Goal: Task Accomplishment & Management: Use online tool/utility

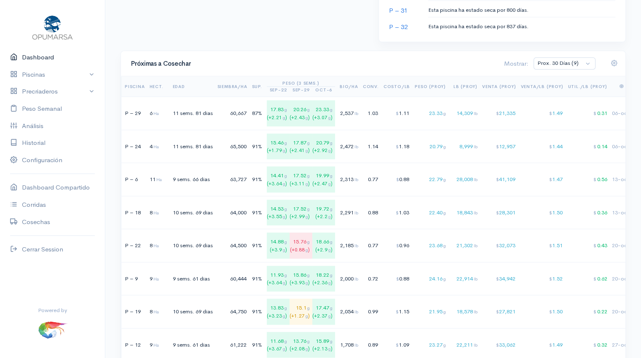
scroll to position [556, 0]
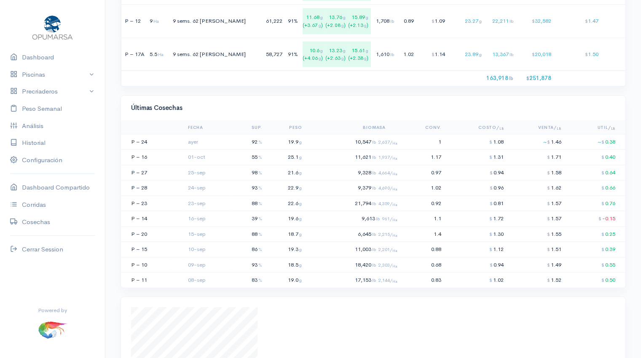
scroll to position [850, 0]
click at [393, 147] on td "10,547 lb 2,637/ Ha" at bounding box center [352, 140] width 95 height 16
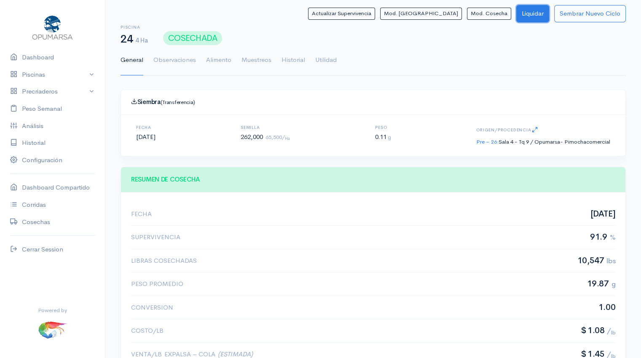
click at [542, 16] on button "Liquidar" at bounding box center [532, 13] width 33 height 17
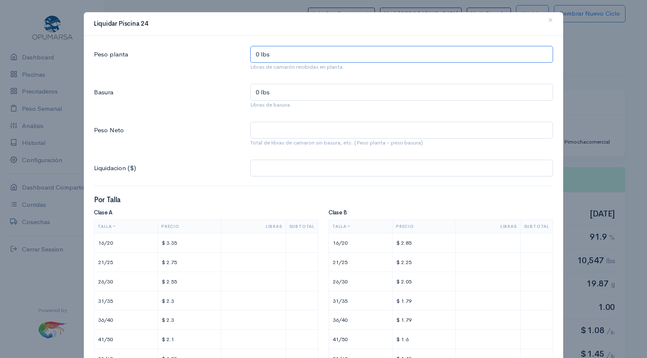
click at [311, 56] on input "0 lbs" at bounding box center [401, 54] width 303 height 17
type input "1 lbs"
type input "10 lbs"
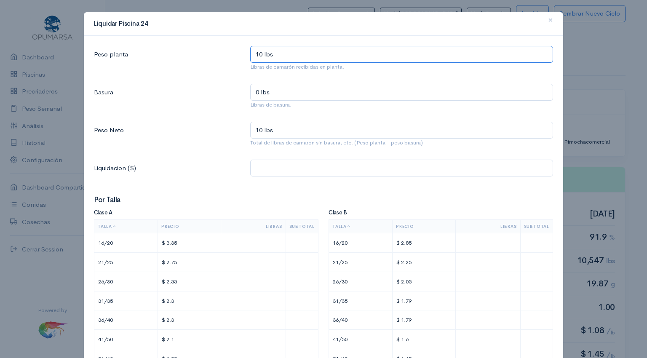
type input "105 lbs"
type input "1,058 lbs"
type input "10,580 lbs"
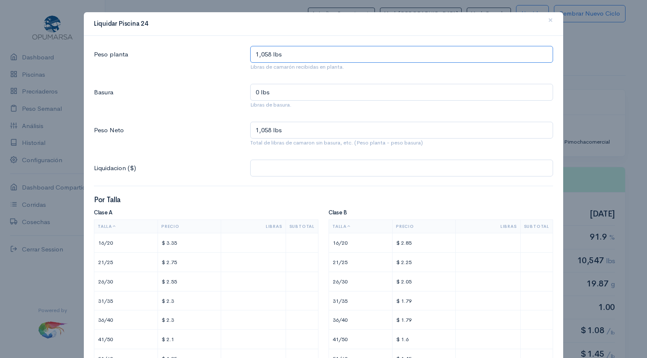
type input "10,580 lbs"
click at [295, 91] on input "0 lbs" at bounding box center [401, 92] width 303 height 17
type input "3 lbs"
type input "10,577 lbs"
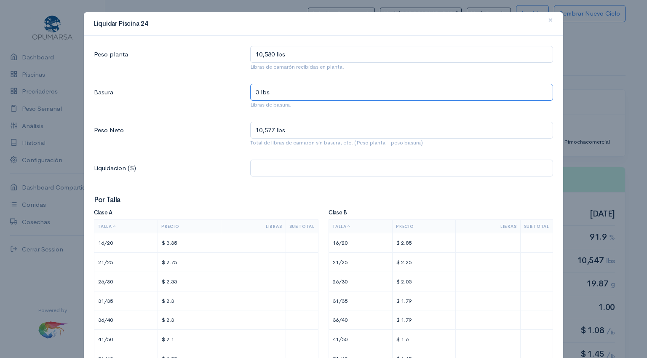
type input "33 lbs"
type input "10,547 lbs"
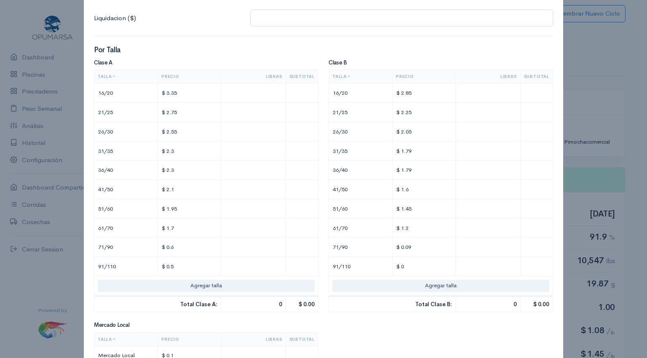
scroll to position [151, 0]
type input "33 lbs"
click at [265, 111] on input "text" at bounding box center [253, 111] width 57 height 12
type input "$ 2.75"
type input "1"
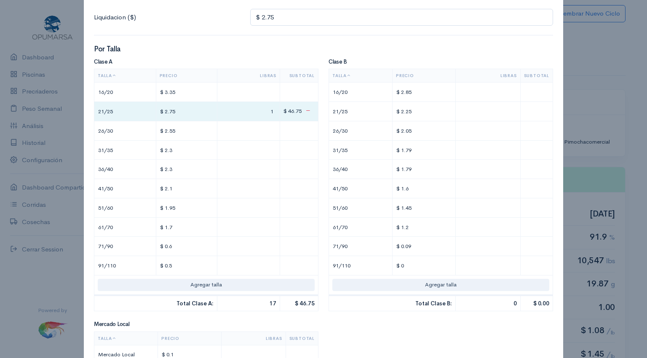
type input "$ 46.75"
type input "17."
type input "$ 48.4"
type input "17.6"
type input "$ 68.8"
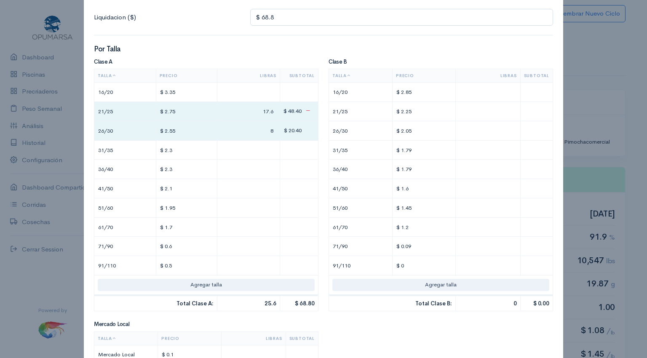
type input "8."
type input "$ 70.84"
type input "8.8"
type input "$ 75.44"
type input "2"
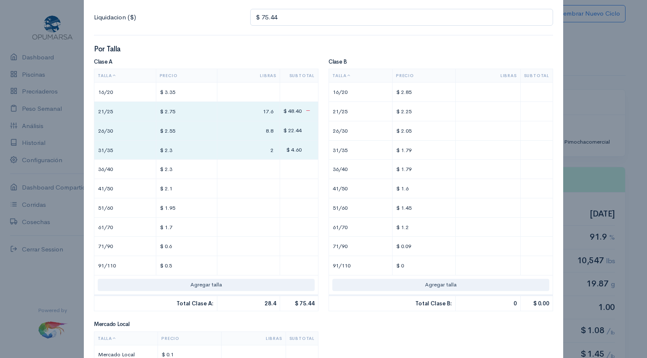
type input "$ 126.04"
type input "24"
type input "$ 75.44"
type input "2"
type input "$ 123.74"
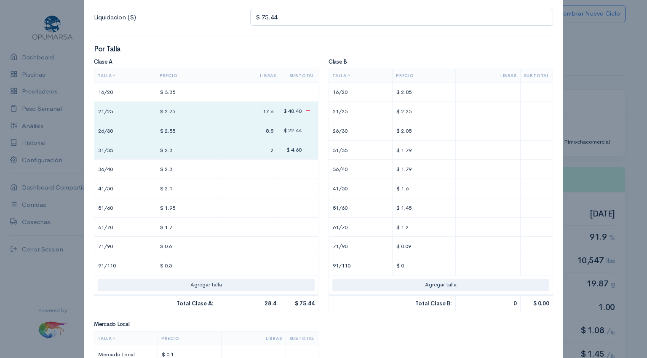
type input "23"
type input "$ 609.04"
type input "234"
type input "$ 5,459.74"
type input "2,343."
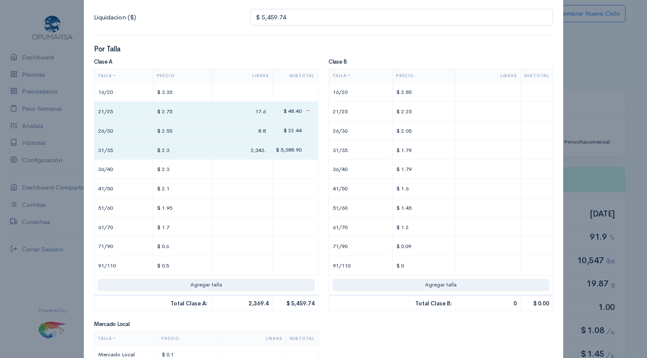
type input "$ 5,460.66"
type input "2,343.4"
type input "$ 5,460.75"
type input "2,343.44"
type input "$ 5,469.95"
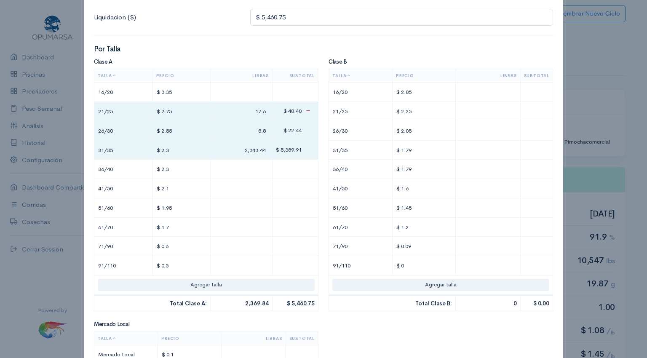
type input "4"
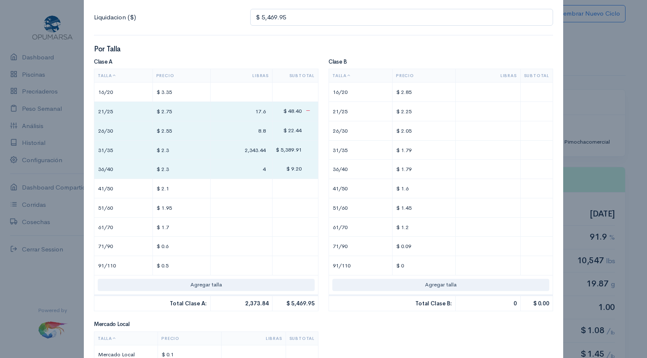
type input "$ 5,555.05"
type input "419"
type input "$ 15,097.75"
type input "4,190."
type input "$ 15,098.9"
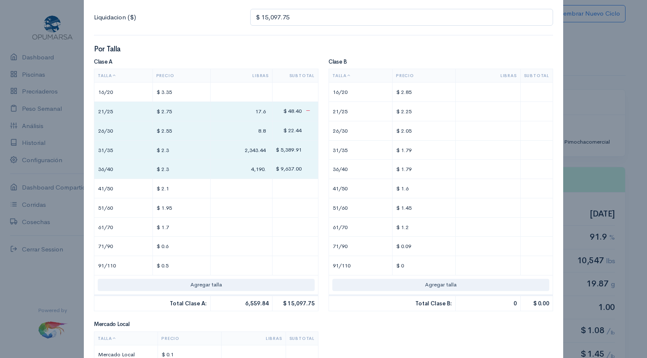
type input "4,190.5"
type input "$ 15,099.04"
type input "4,190.56"
type input "$ 15,117.94"
type input "9"
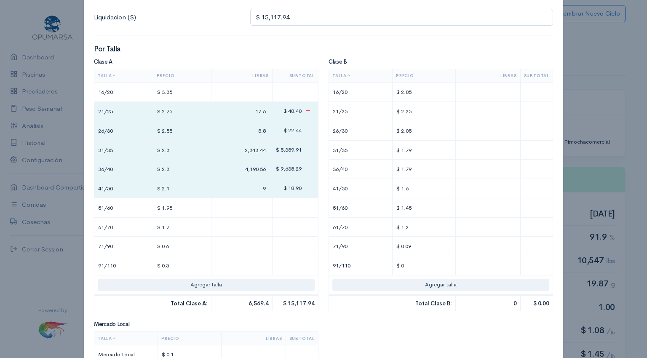
type input "$ 15,302.74"
type input "97."
type input "$ 15,304"
type input "97.6"
type input "$ 15,317.65"
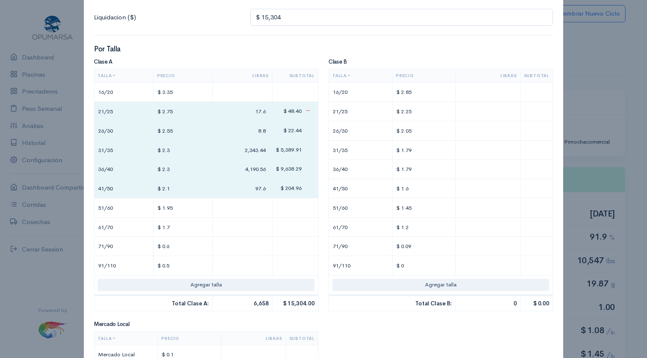
type input "7"
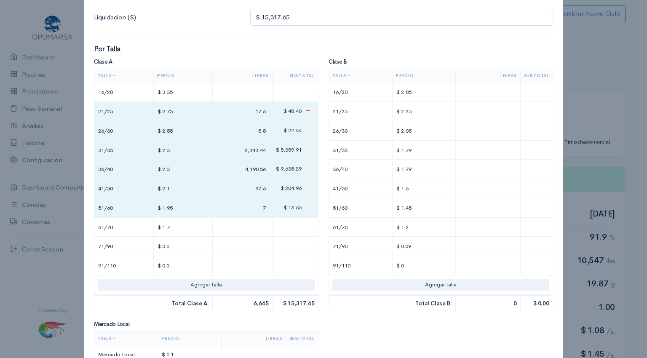
type input "$ 15,440.5"
type input "70."
type input "$ 15,441.28"
type input "70.4"
type input "$ 15,446.38"
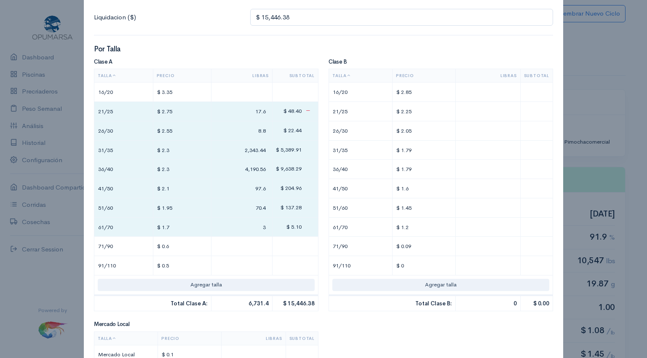
type input "30"
type input "$ 15,492.28"
type input "30."
type input "$ 15,493.64"
type input "30.8"
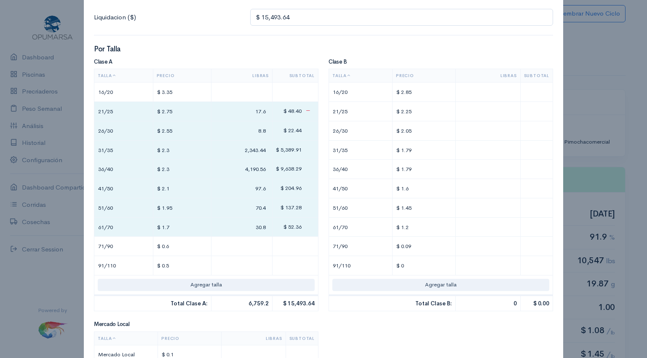
type input "$ 15,498.44"
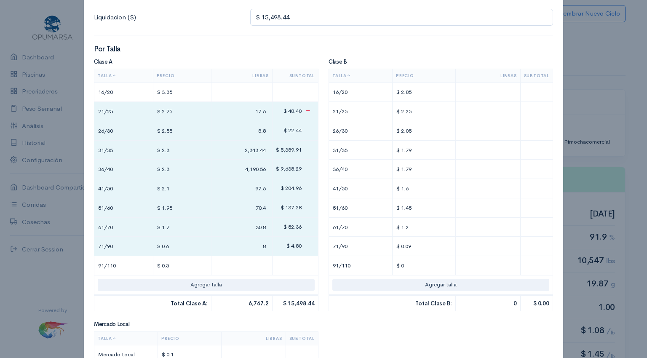
type input "8."
type input "$ 15,498.92"
type input "8.8"
click at [490, 169] on input "text" at bounding box center [487, 169] width 57 height 12
type input "$ 15,506.12"
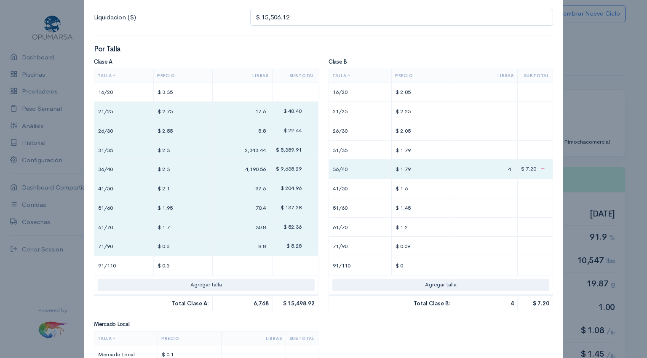
type input "4"
type input "$ 15,518.92"
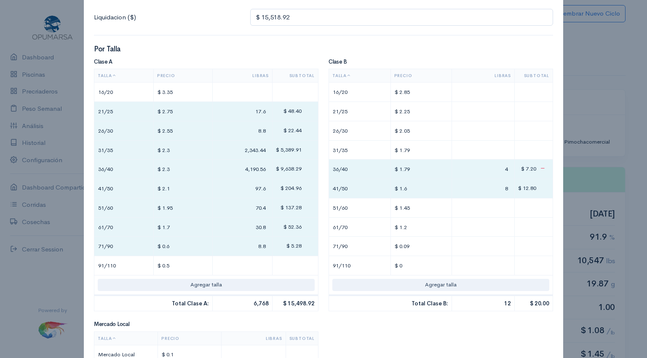
type input "8"
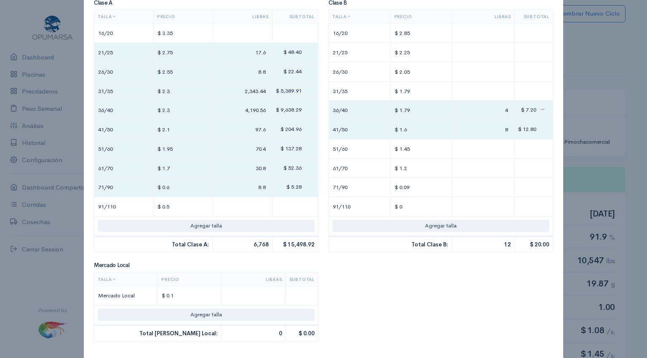
scroll to position [212, 0]
click at [266, 293] on input "text" at bounding box center [253, 294] width 57 height 12
type input "$ 15,519.02"
type input "1"
type input "$ 15,520.42"
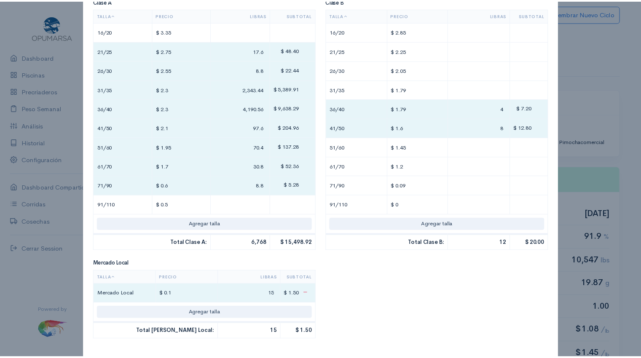
scroll to position [261, 0]
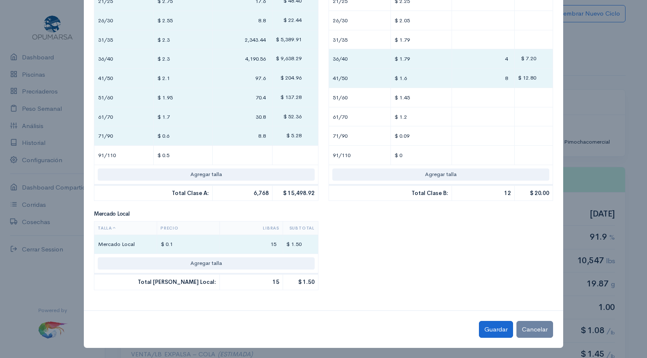
type input "15"
click at [479, 329] on button "Guardar" at bounding box center [496, 329] width 34 height 17
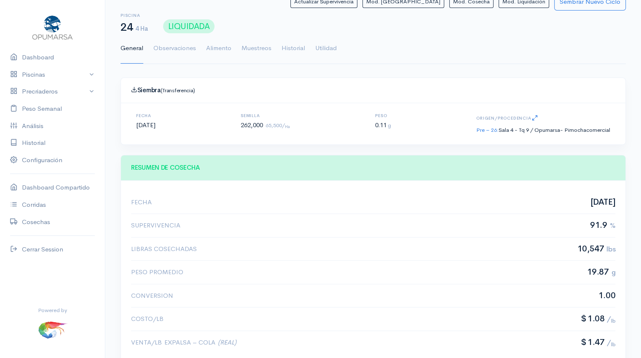
scroll to position [0, 0]
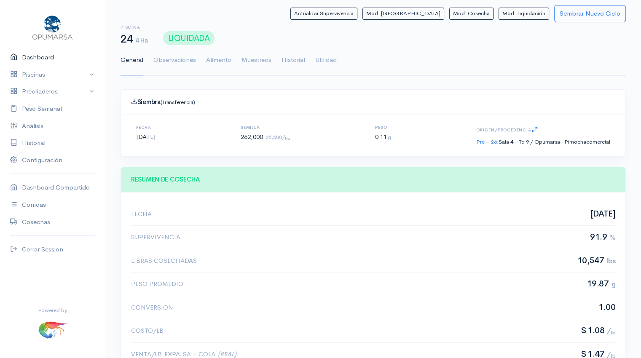
click at [32, 59] on link "Dashboard" at bounding box center [52, 57] width 105 height 17
